Goal: Task Accomplishment & Management: Manage account settings

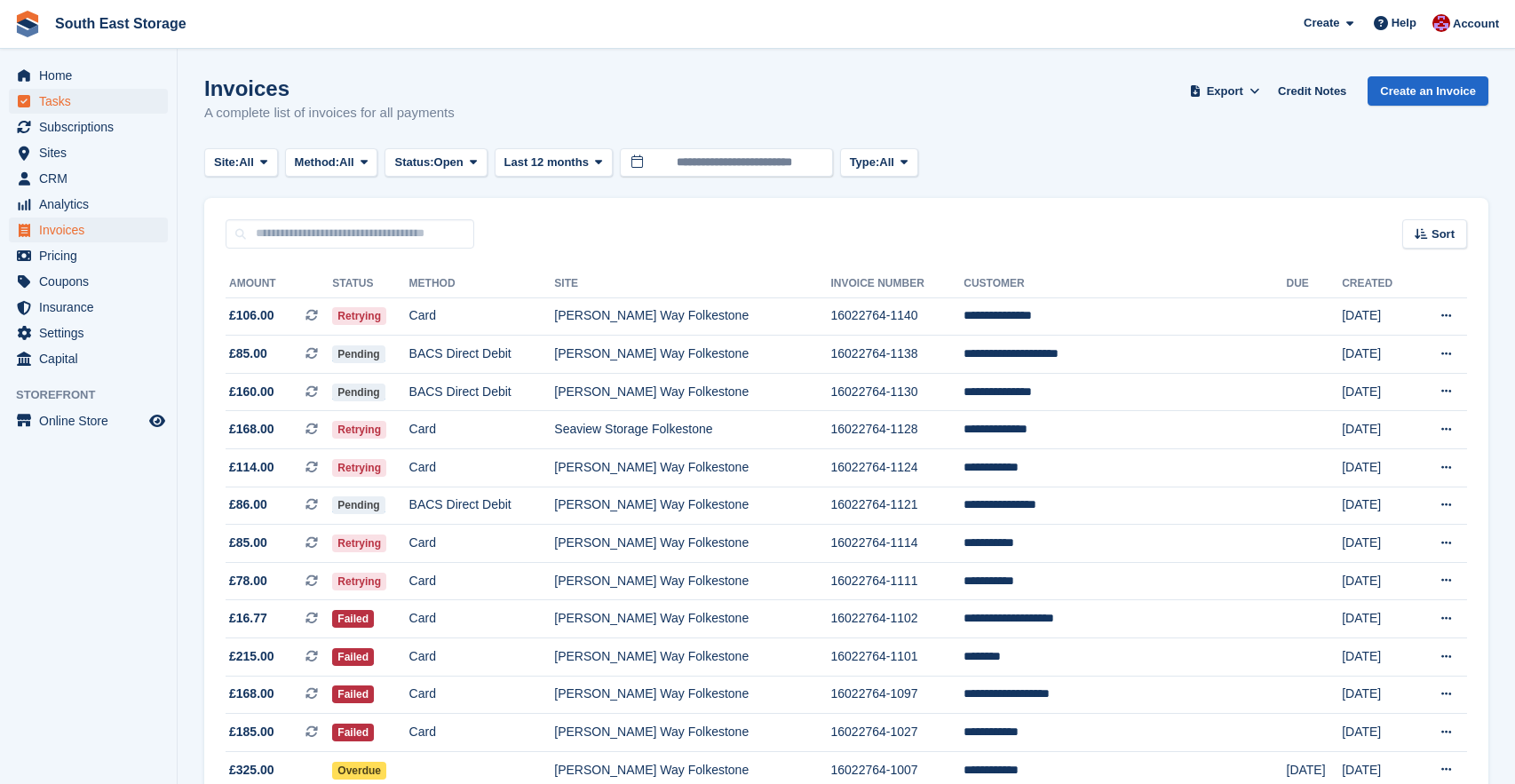
scroll to position [10, 0]
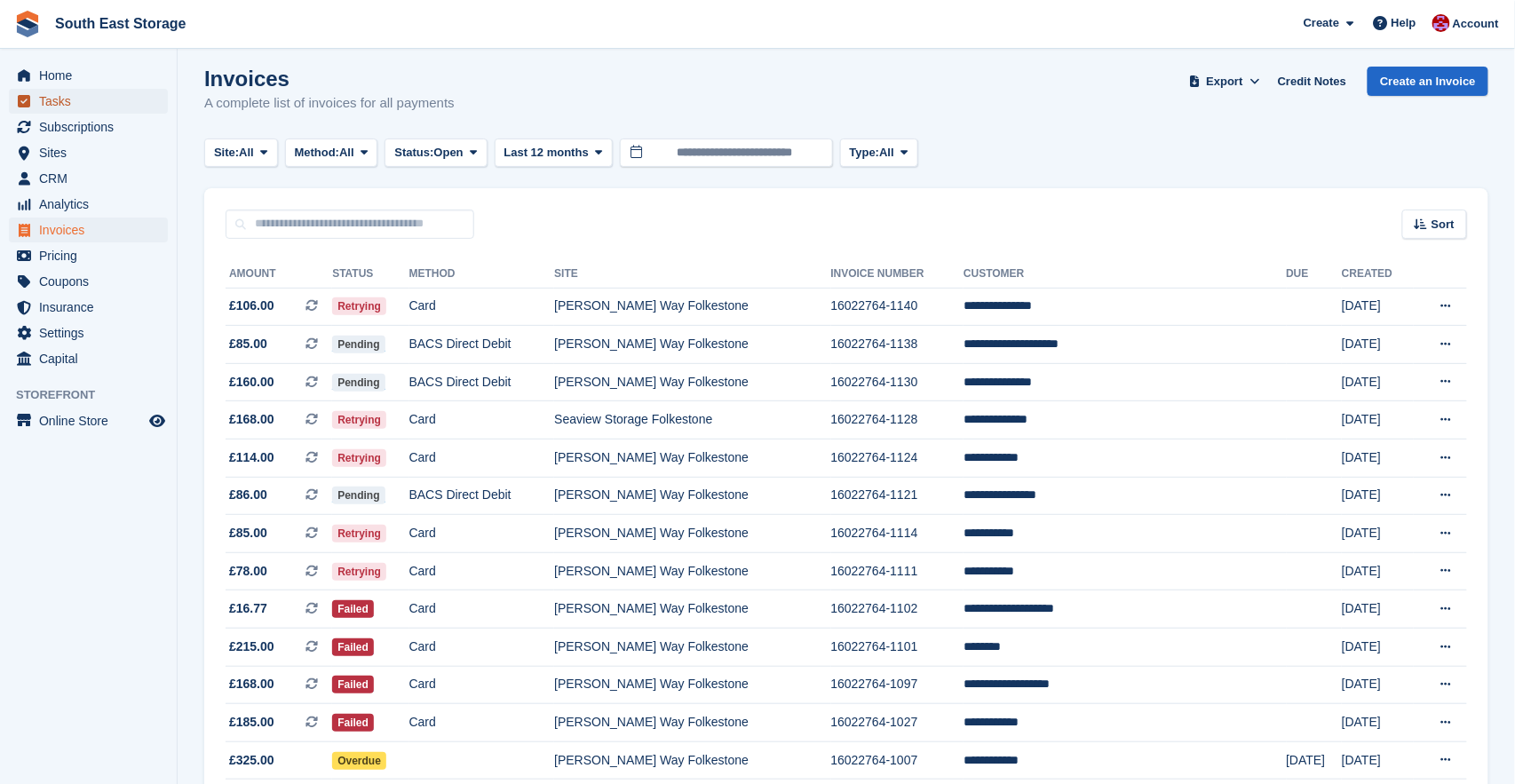
click at [47, 98] on span "Tasks" at bounding box center [91, 101] width 106 height 25
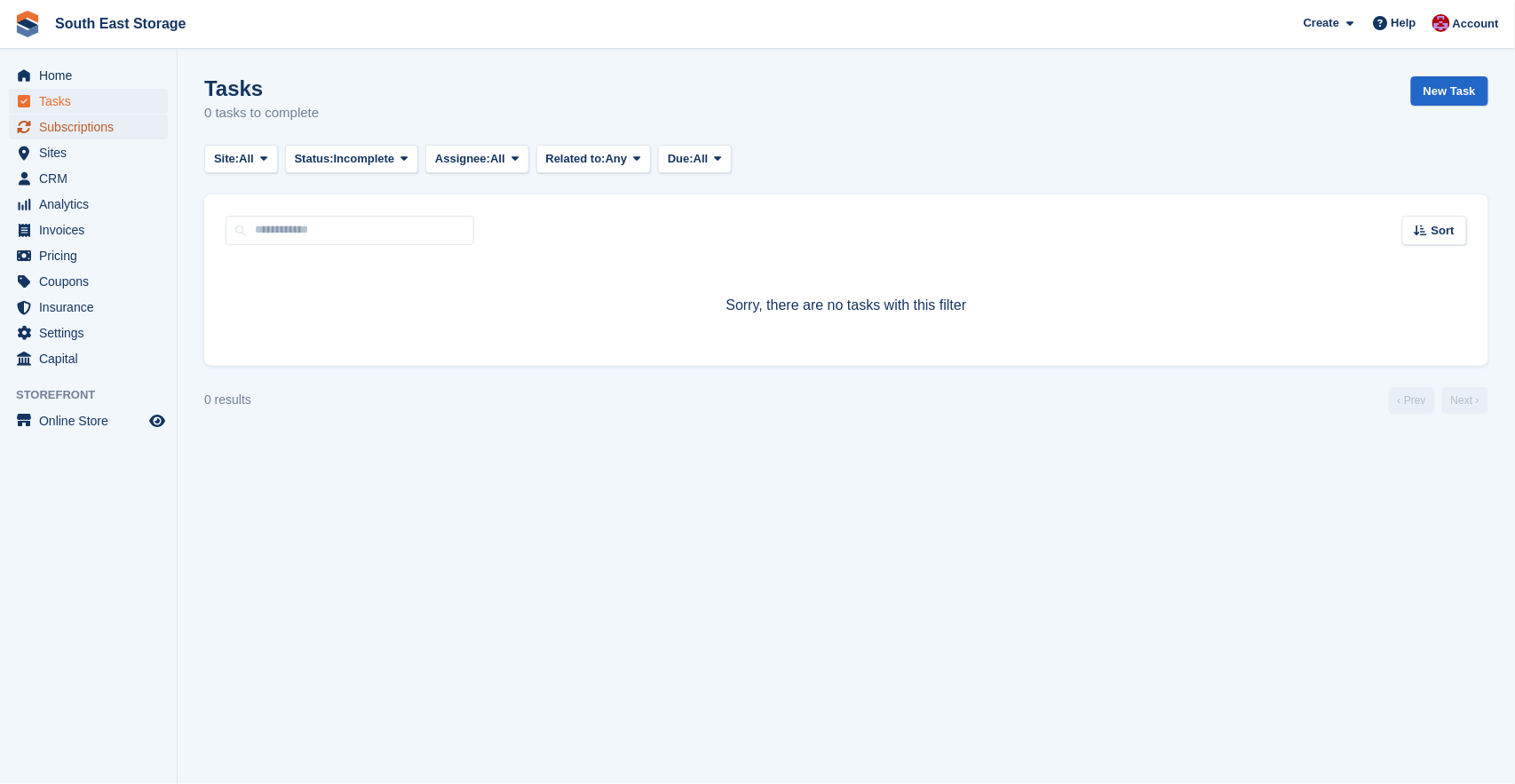
click at [76, 127] on span "Subscriptions" at bounding box center [91, 126] width 106 height 25
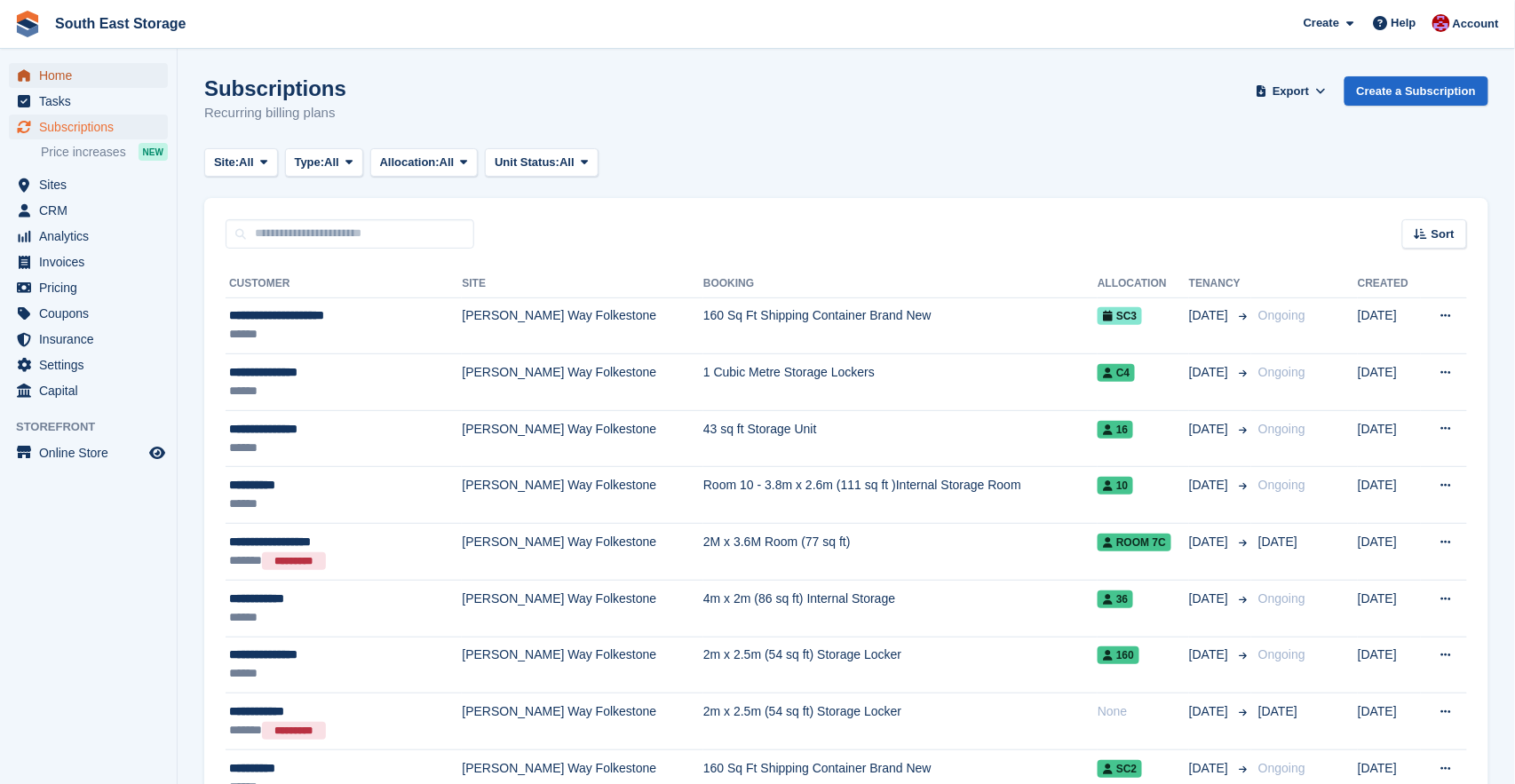
click at [42, 68] on span "Home" at bounding box center [91, 75] width 106 height 25
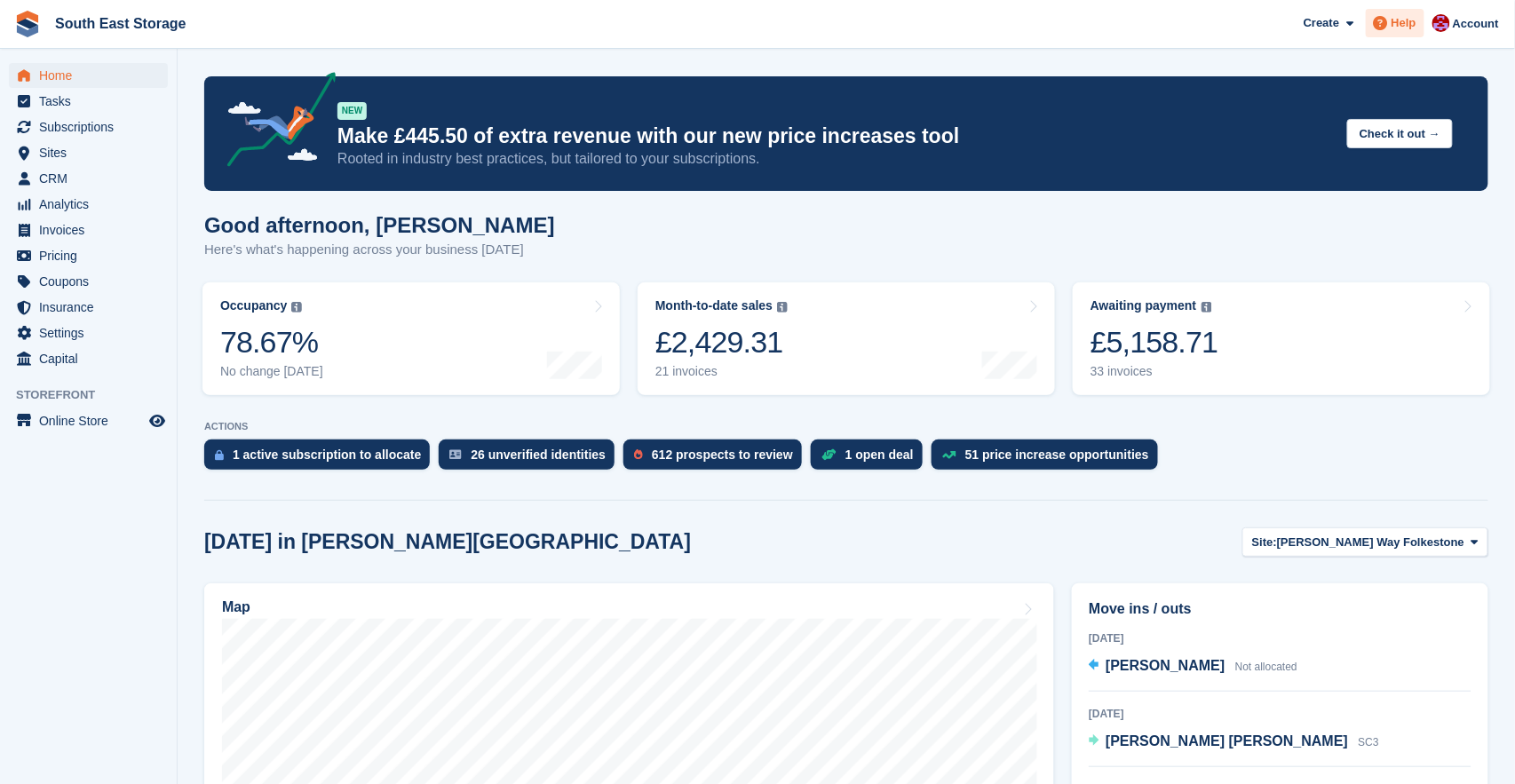
click at [1409, 18] on span "Help" at bounding box center [1403, 22] width 25 height 18
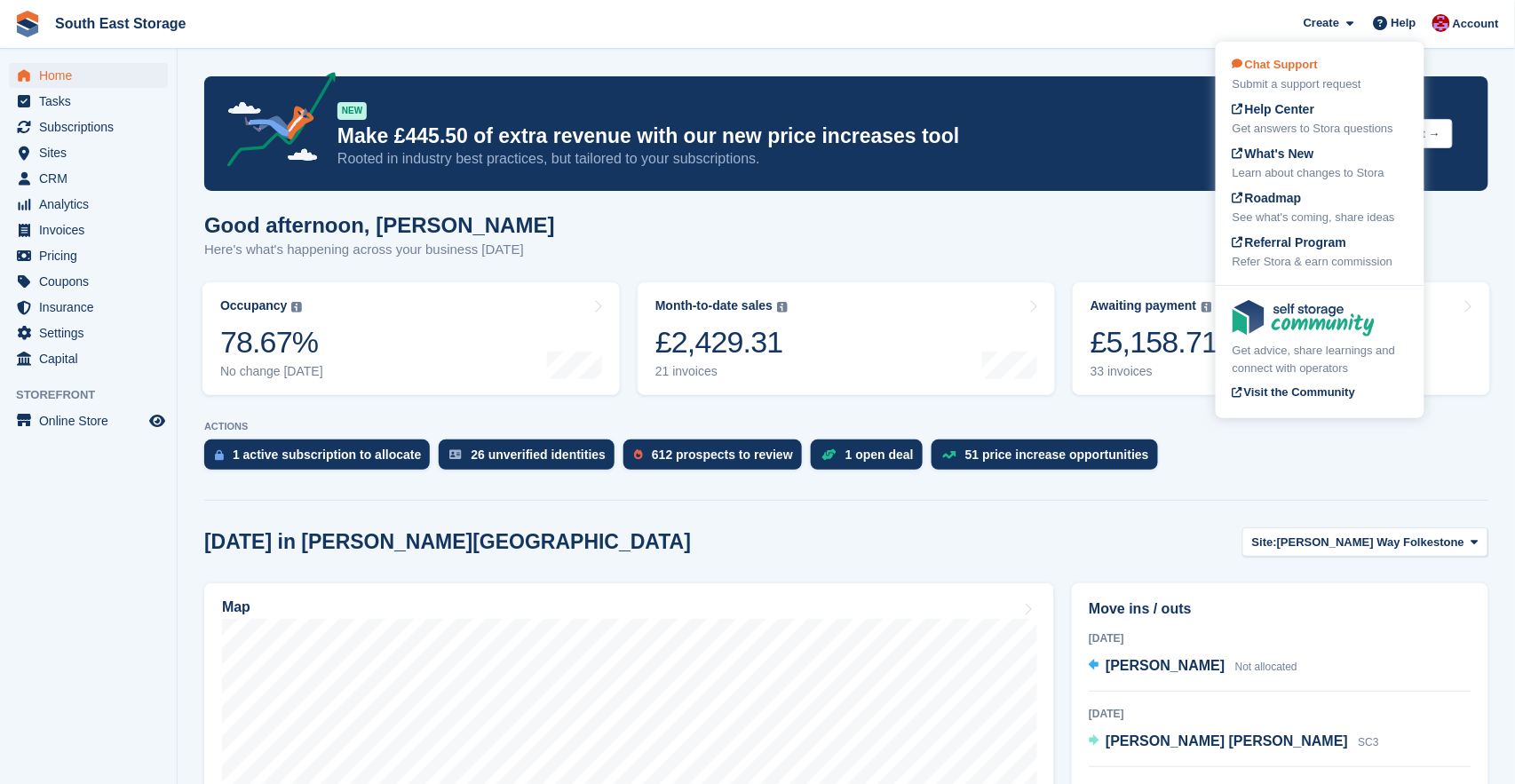
click at [1310, 63] on span "Chat Support" at bounding box center [1275, 65] width 85 height 13
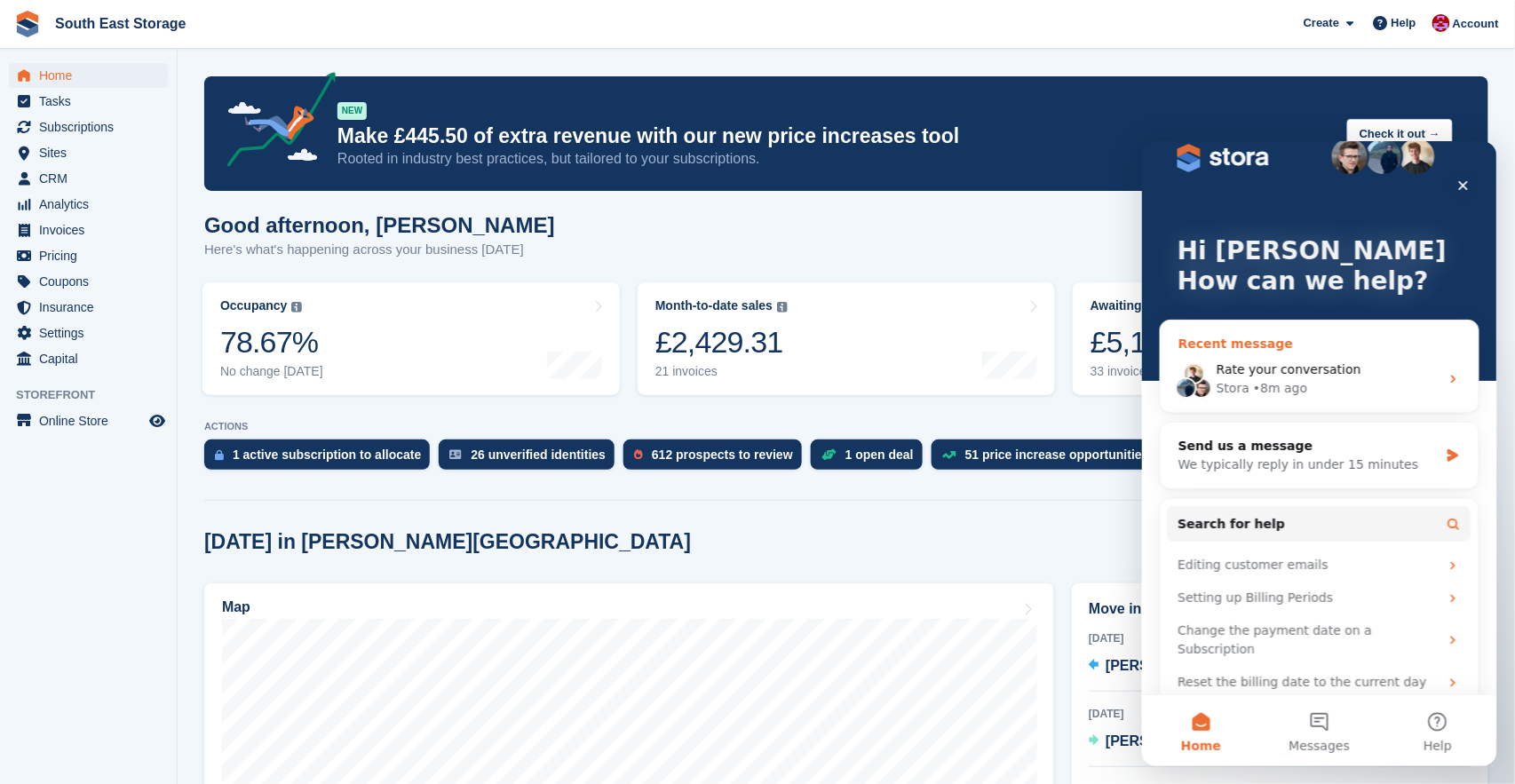
scroll to position [34, 0]
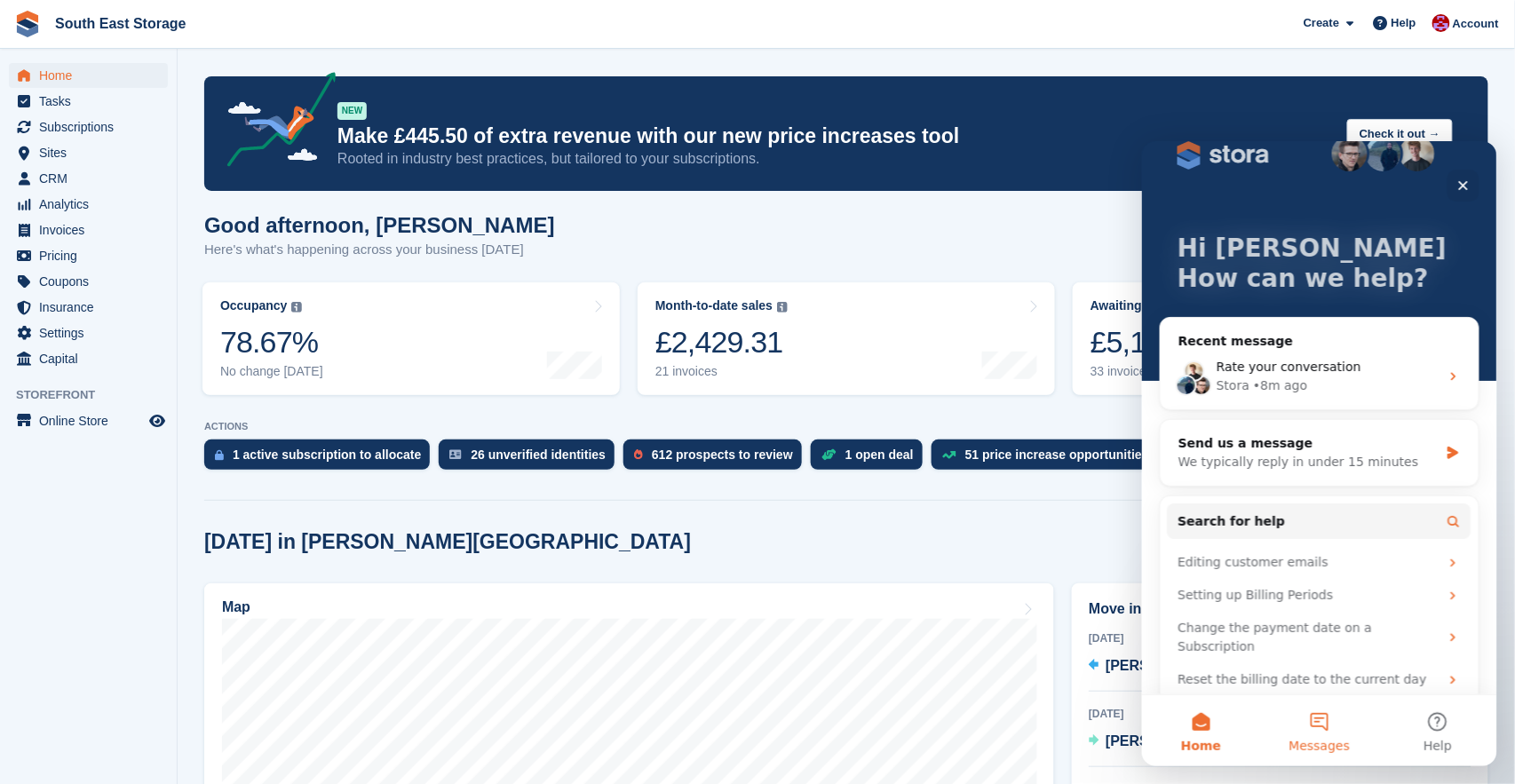
click at [1318, 716] on button "Messages" at bounding box center [1318, 730] width 118 height 71
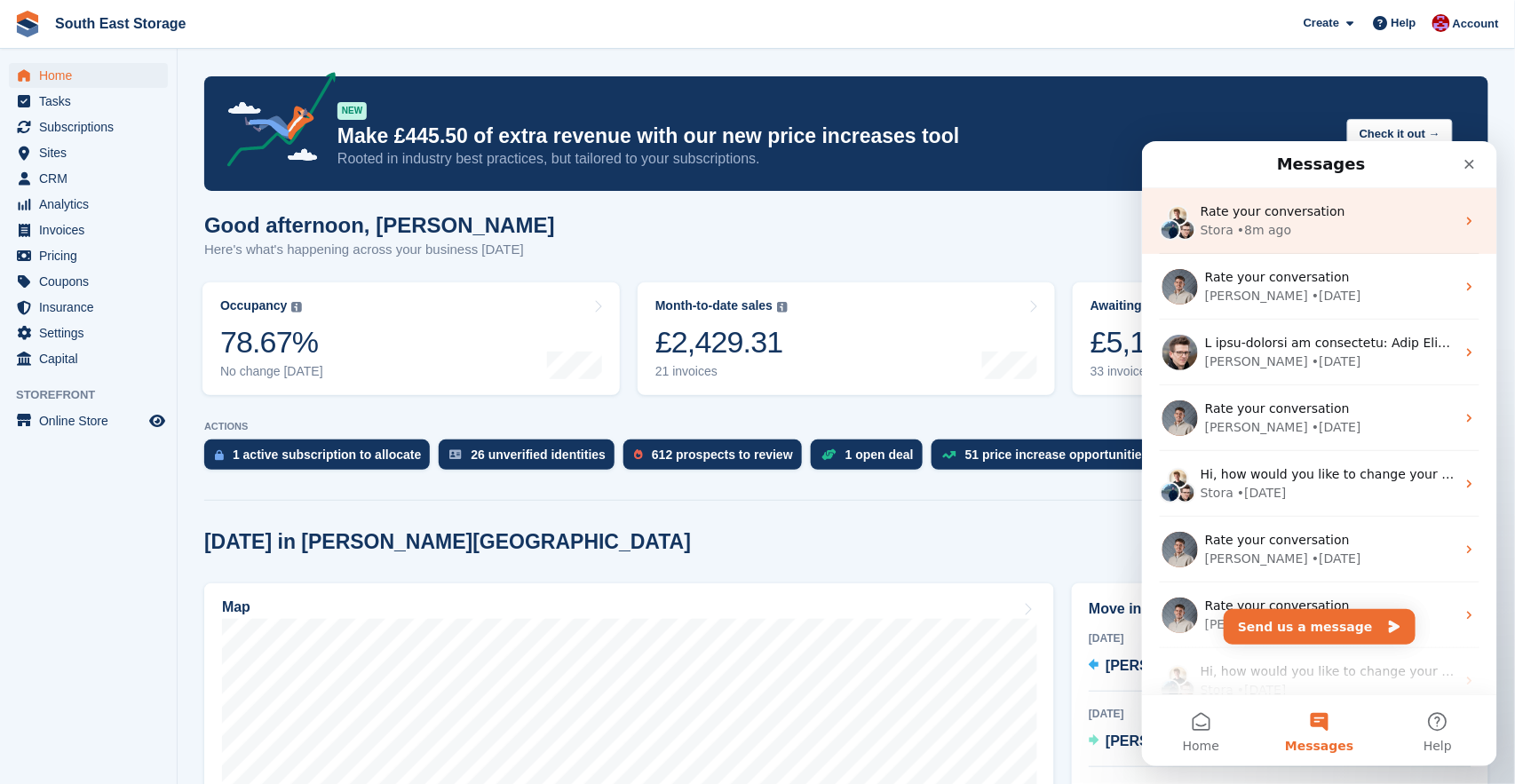
click at [1423, 214] on div "Rate your conversation" at bounding box center [1327, 210] width 255 height 18
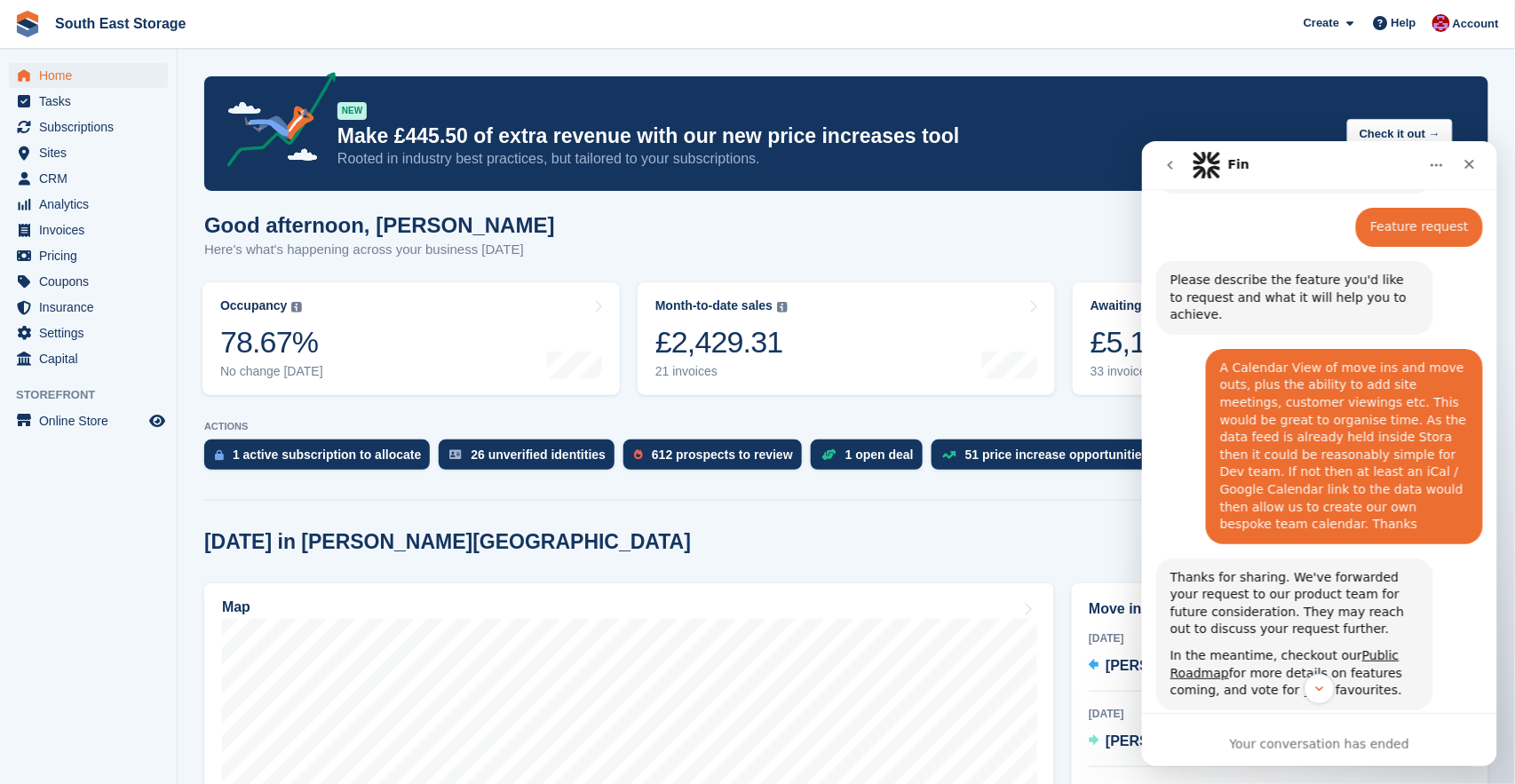
scroll to position [254, 0]
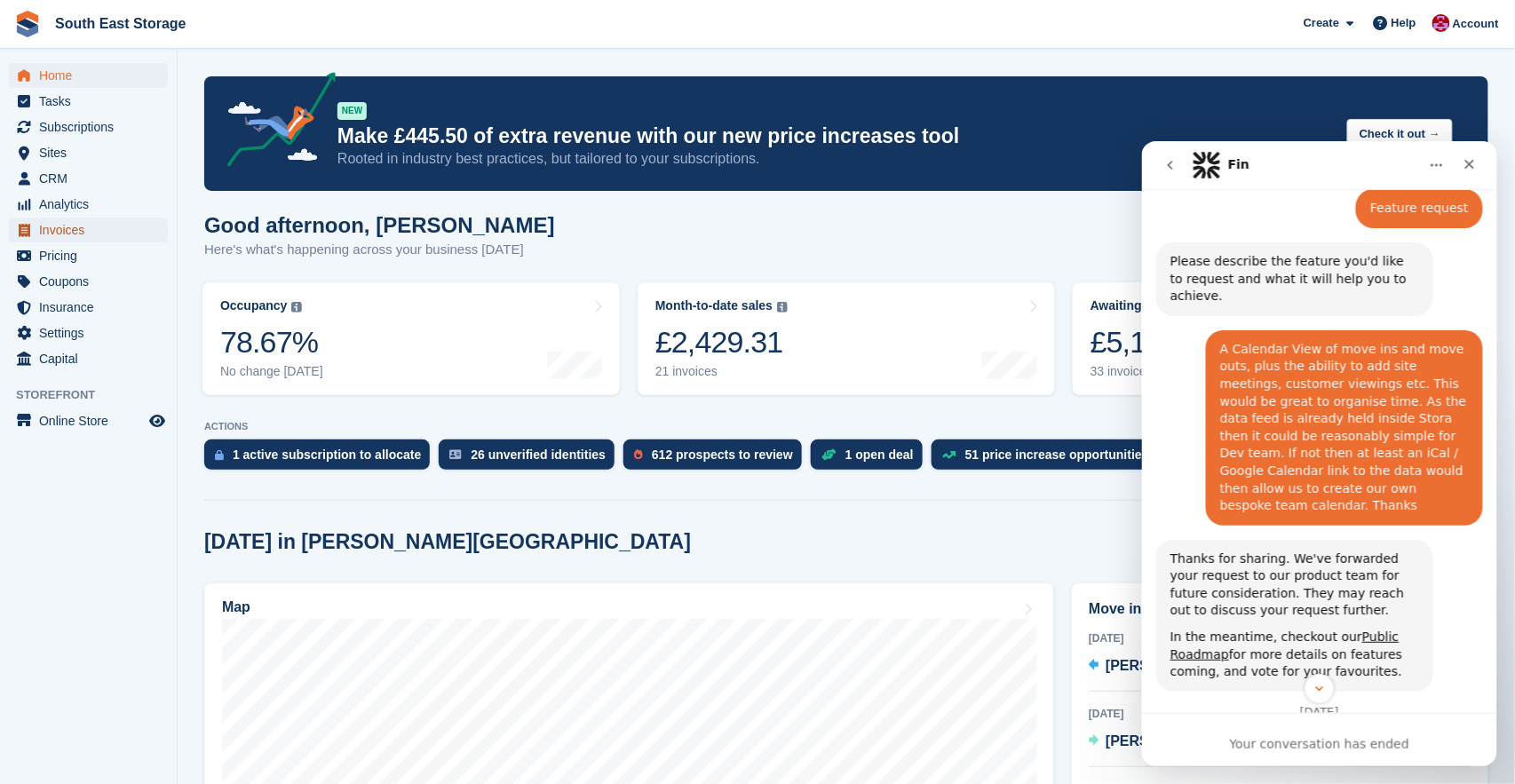
click at [50, 230] on span "Invoices" at bounding box center [91, 230] width 106 height 25
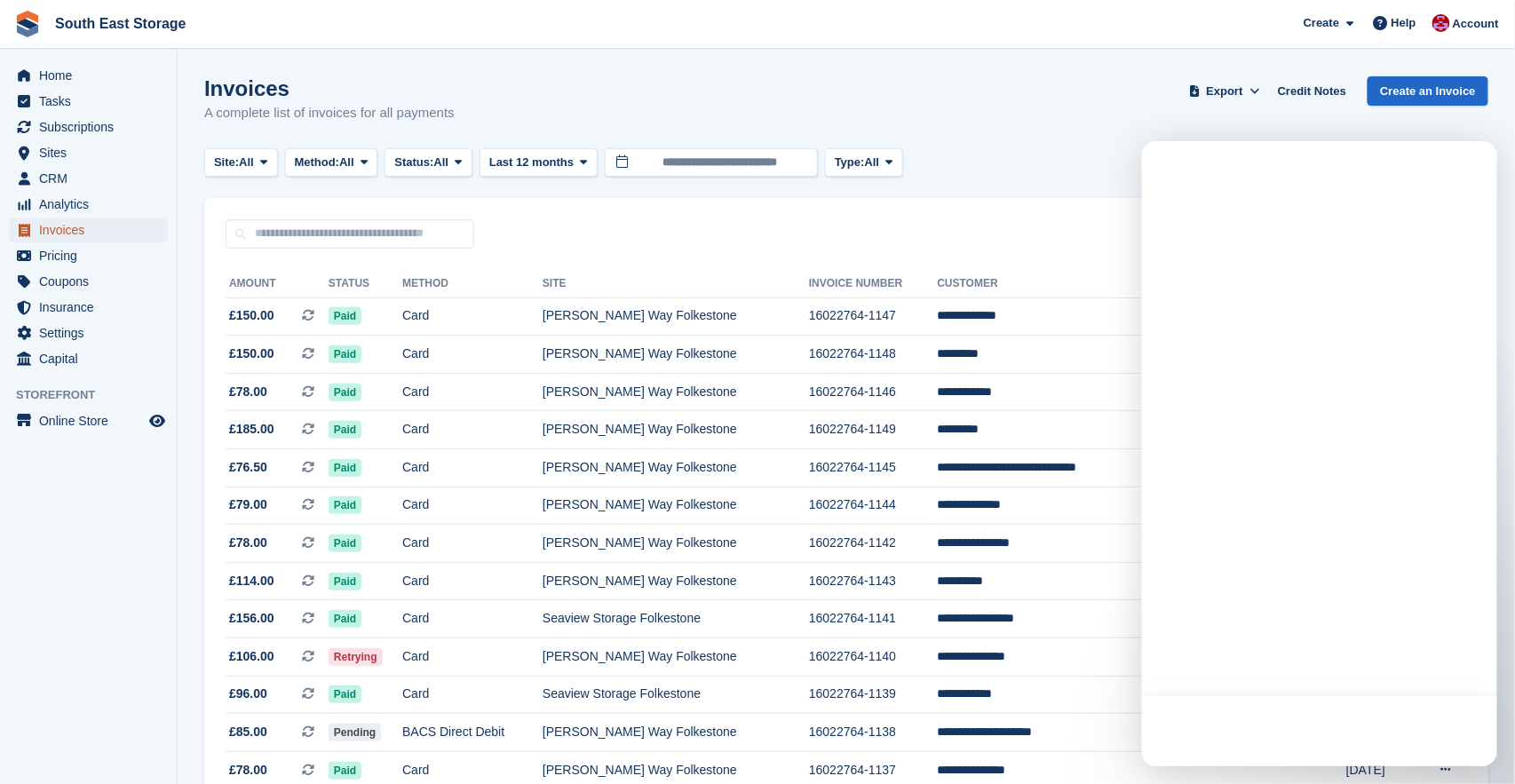
click at [49, 223] on span "Invoices" at bounding box center [91, 230] width 106 height 25
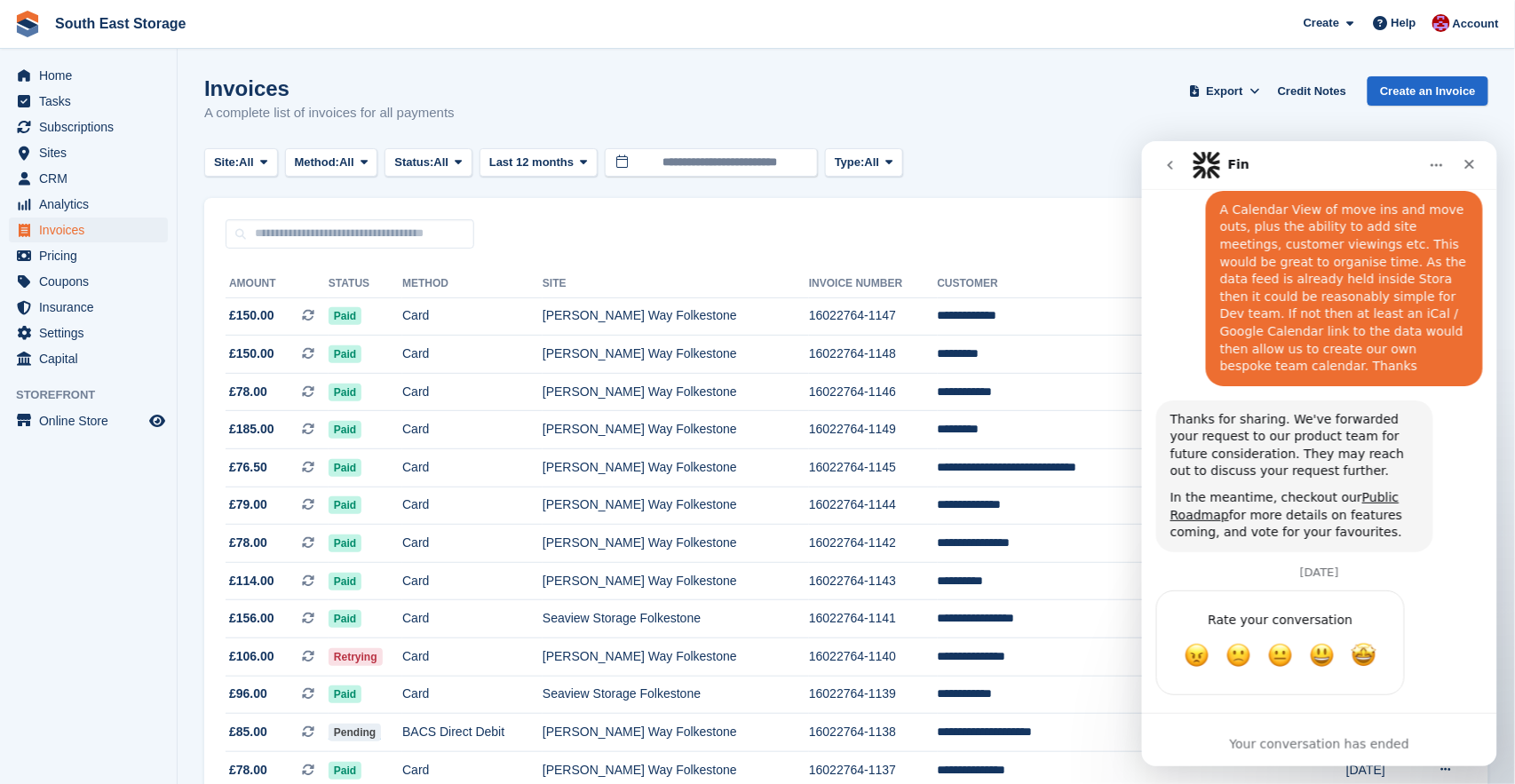
scroll to position [394, 0]
click at [1467, 164] on icon "Close" at bounding box center [1469, 163] width 10 height 10
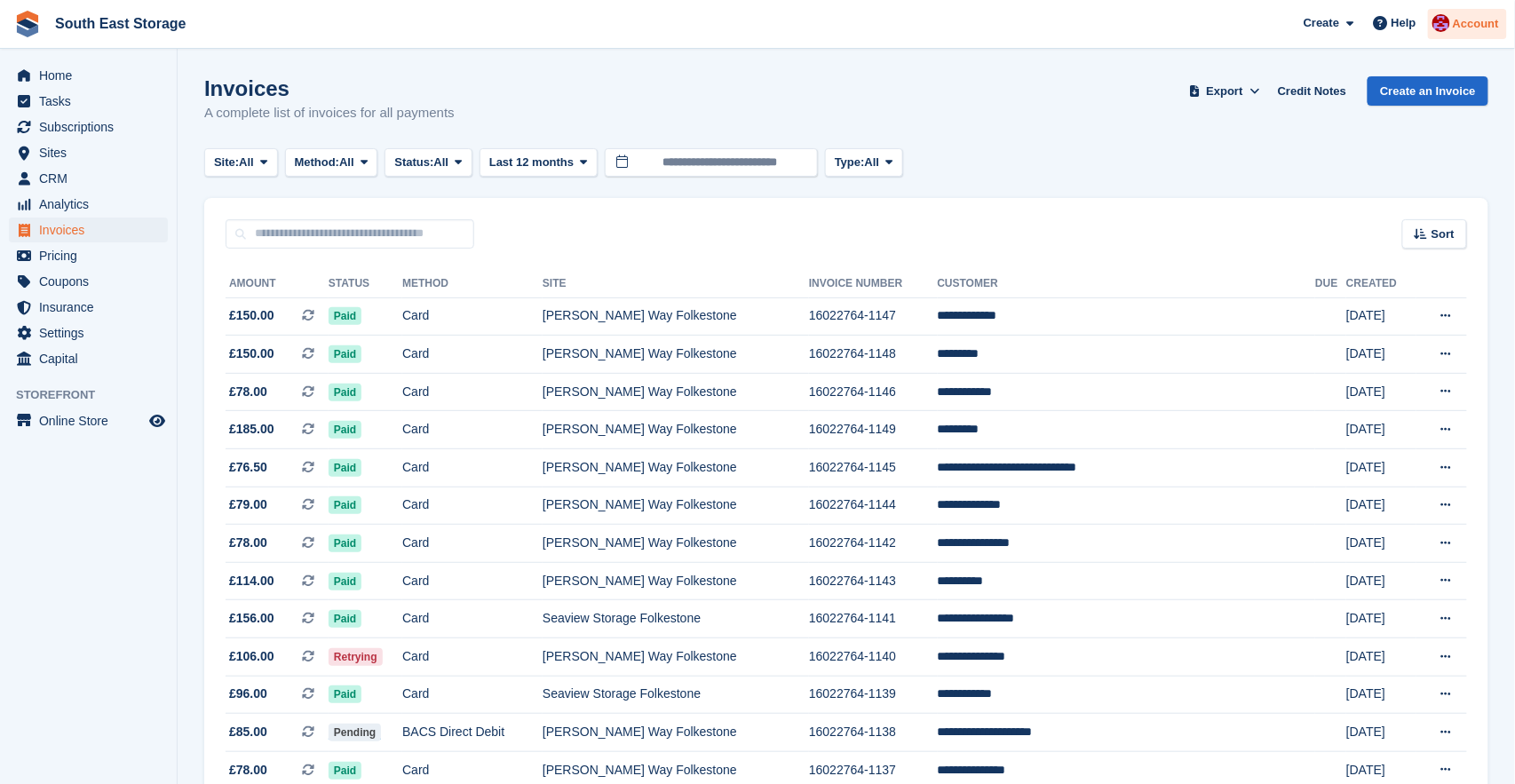
click at [1476, 16] on span "Account" at bounding box center [1475, 23] width 46 height 18
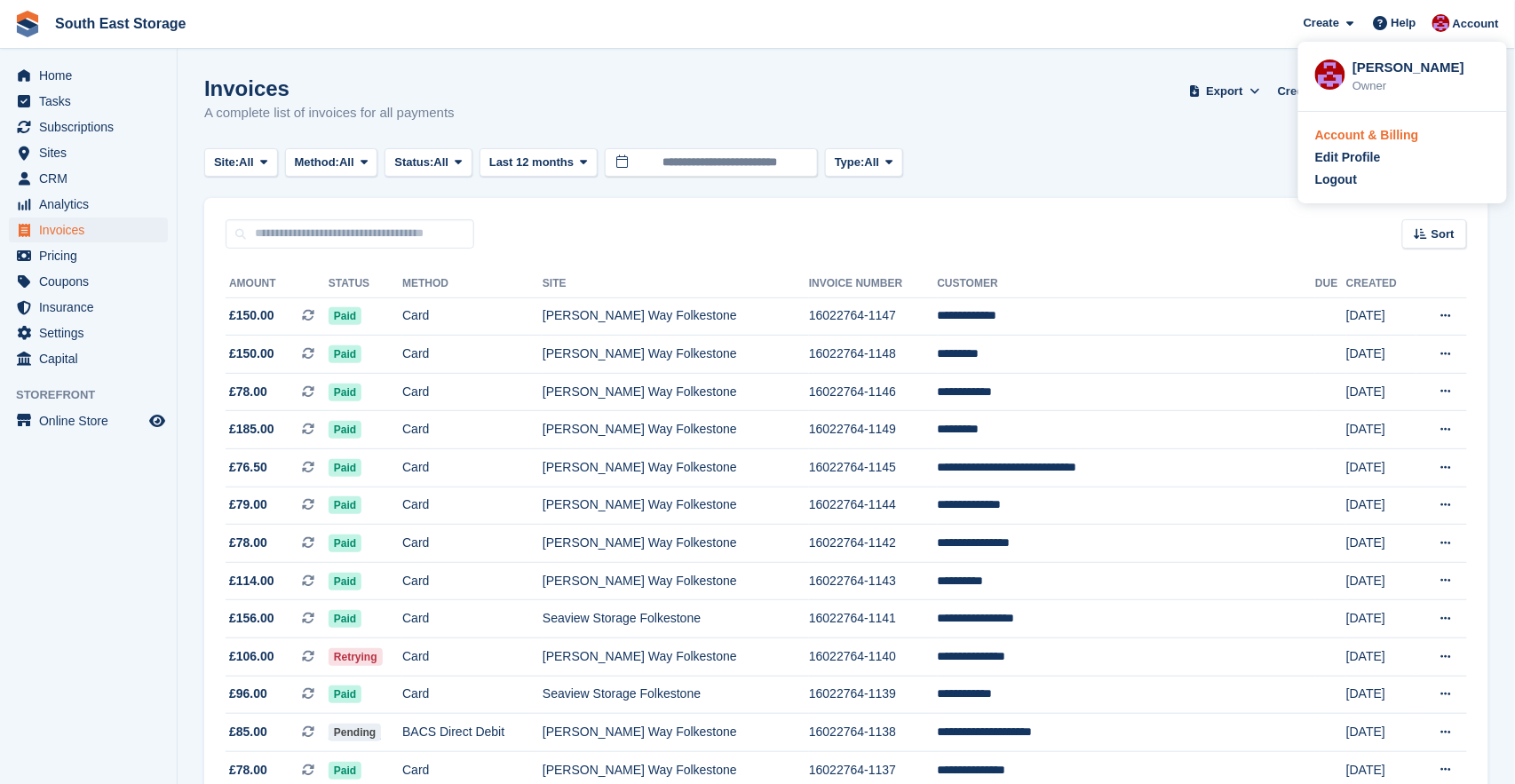
click at [1366, 131] on div "Account & Billing" at bounding box center [1366, 136] width 104 height 18
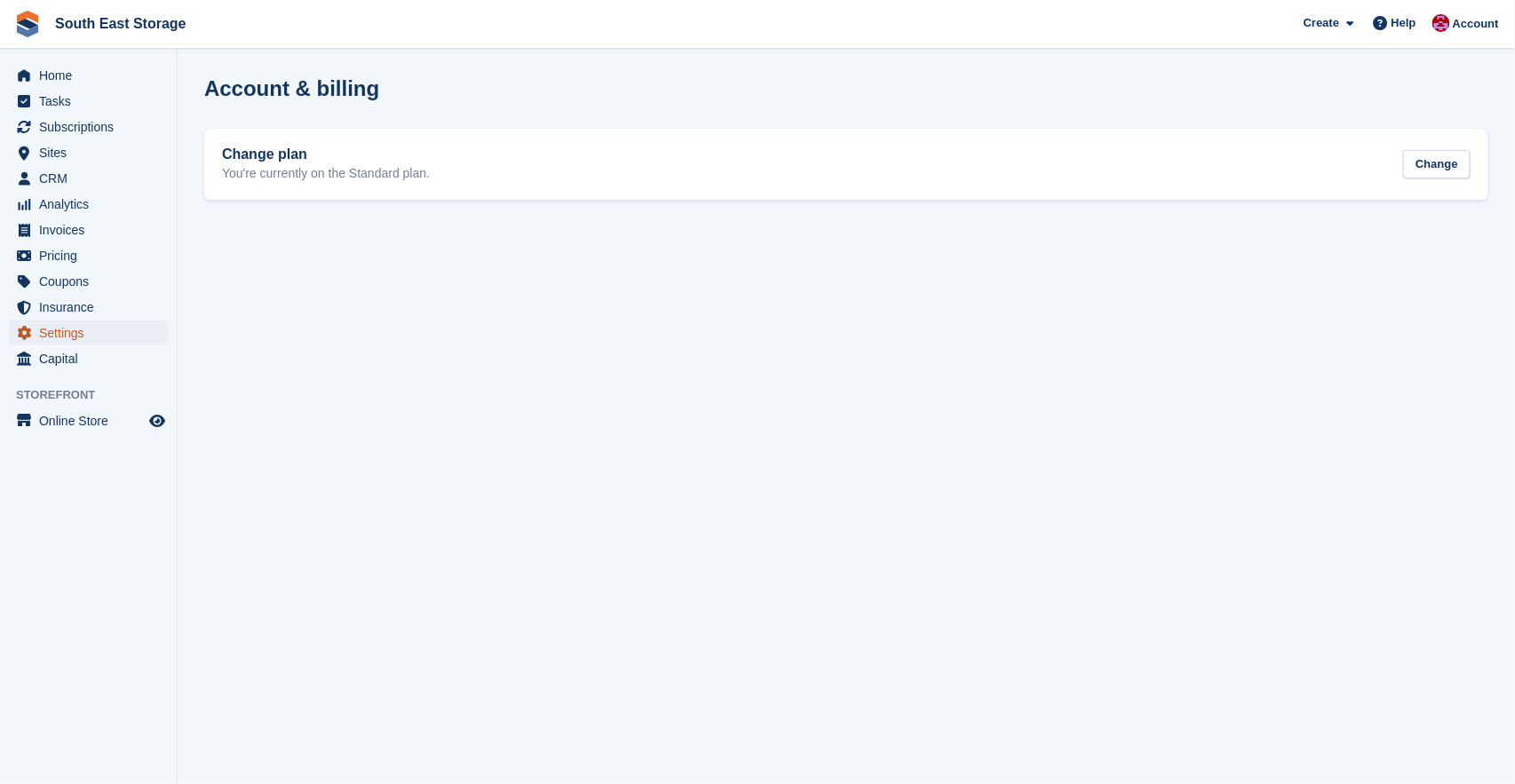
click at [59, 324] on span "Settings" at bounding box center [91, 332] width 106 height 25
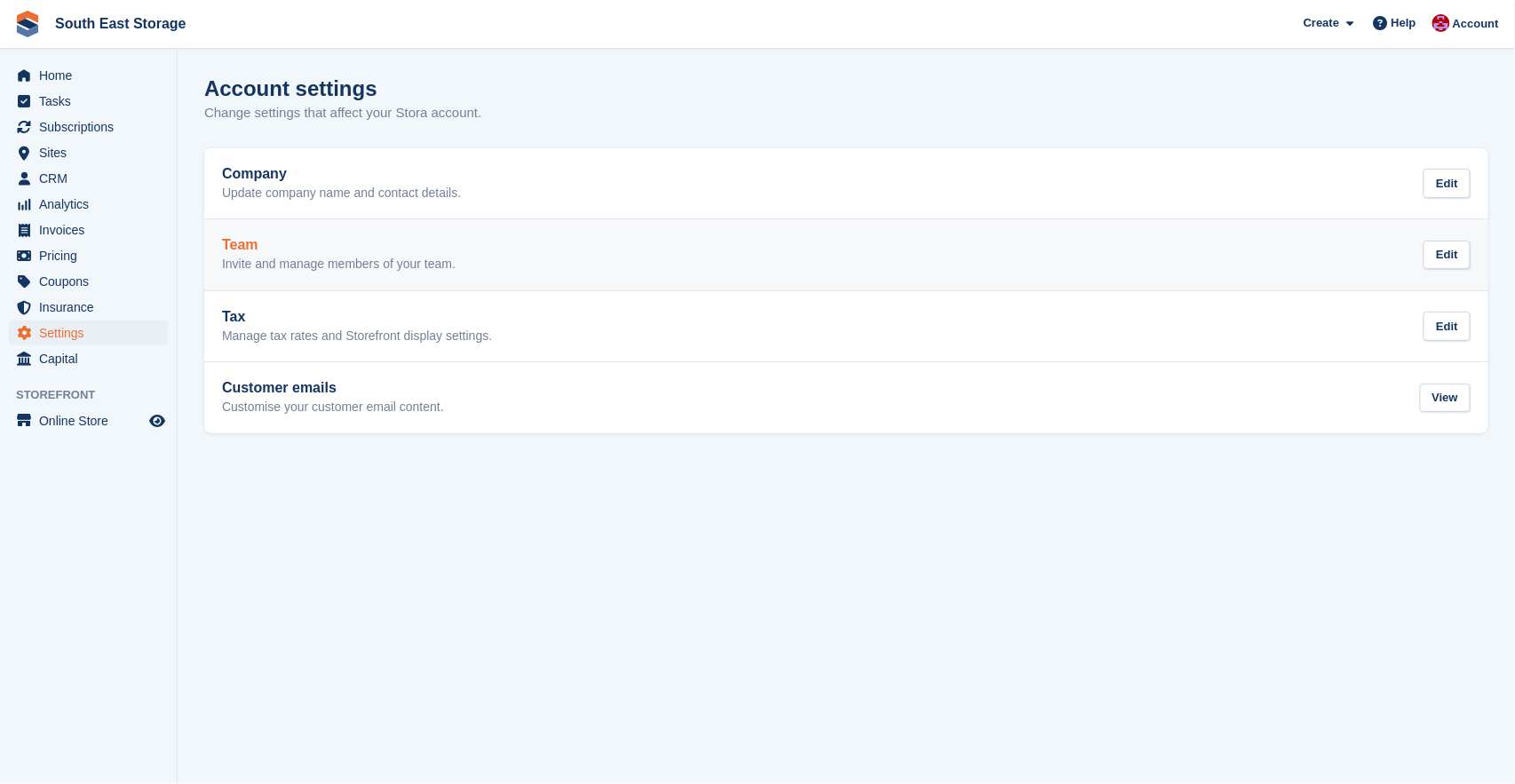
click at [498, 251] on div "Team Invite and manage members of your team. Edit" at bounding box center [846, 255] width 1248 height 35
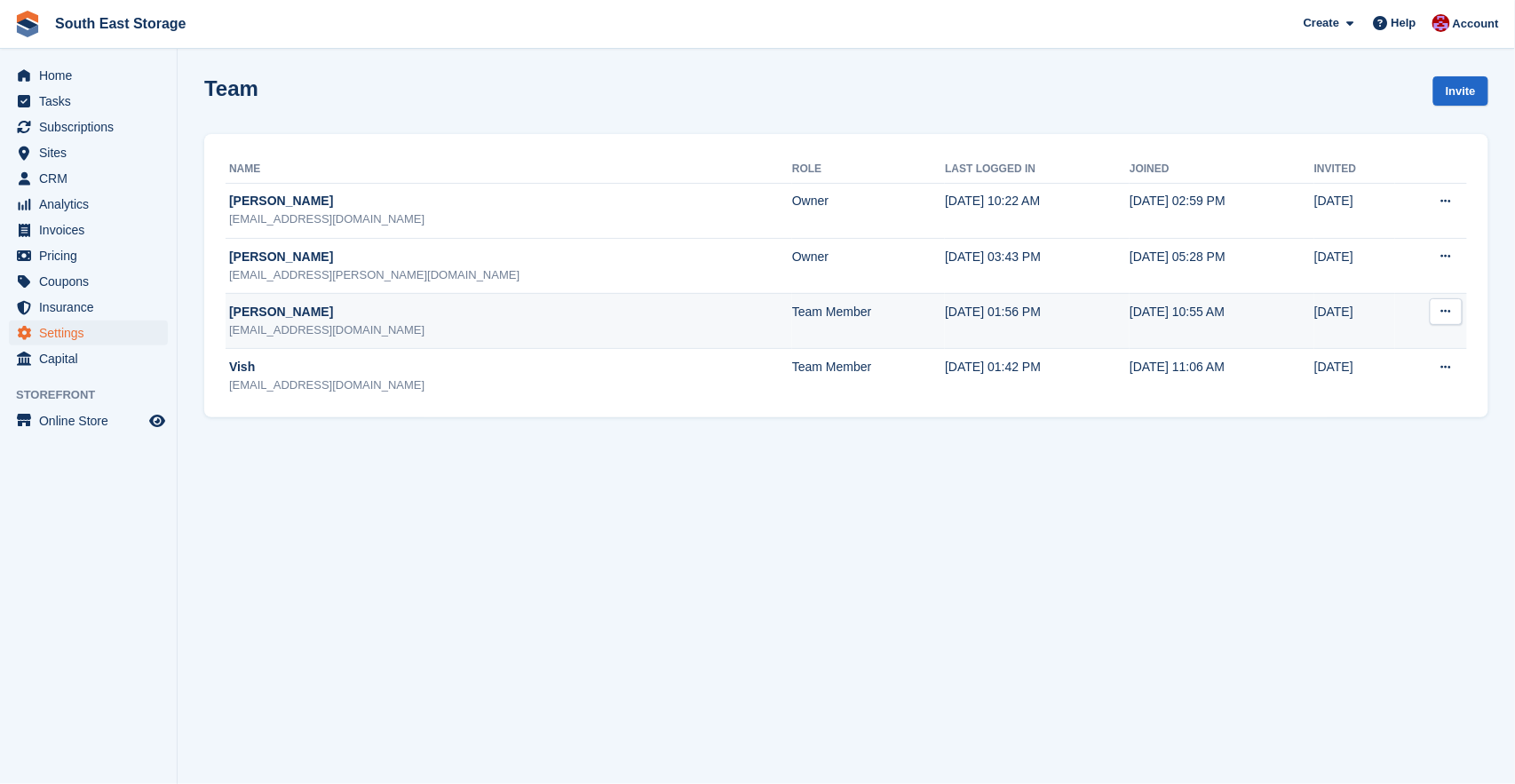
click at [1448, 308] on icon at bounding box center [1446, 311] width 10 height 12
click at [1391, 379] on p "Delete team member" at bounding box center [1377, 384] width 154 height 23
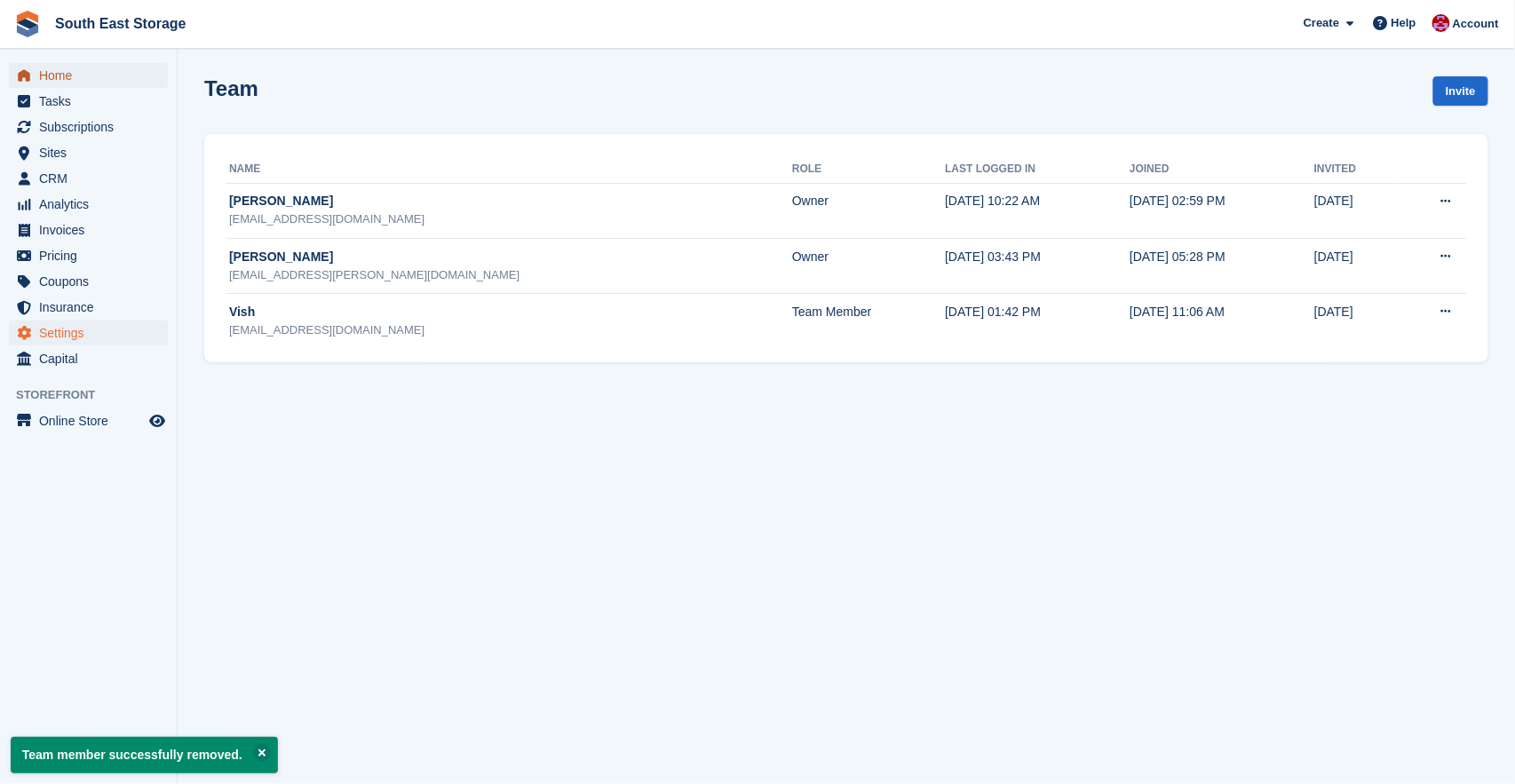
click at [53, 77] on span "Home" at bounding box center [91, 75] width 106 height 25
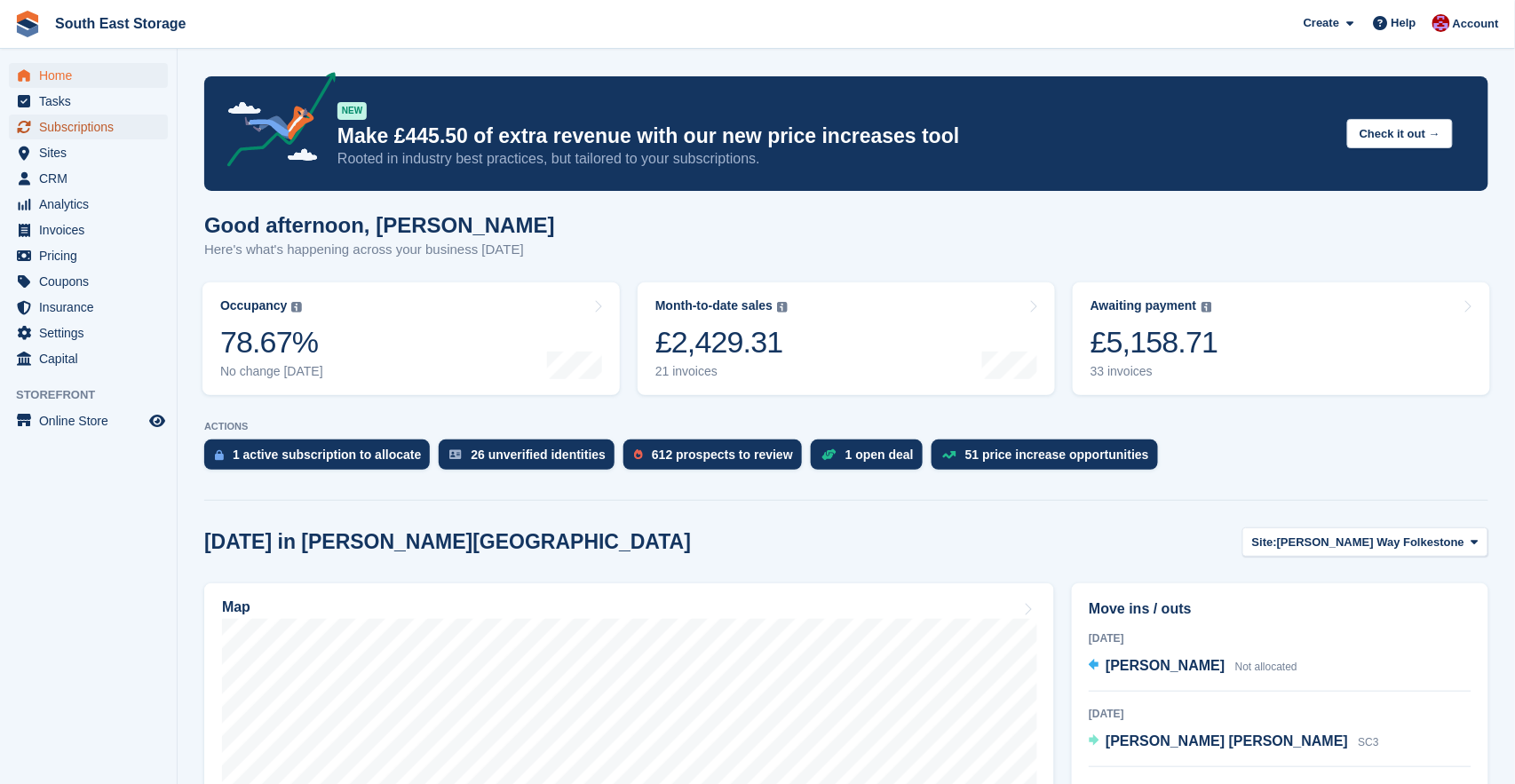
click at [49, 118] on span "Subscriptions" at bounding box center [91, 126] width 106 height 25
